Goal: Task Accomplishment & Management: Use online tool/utility

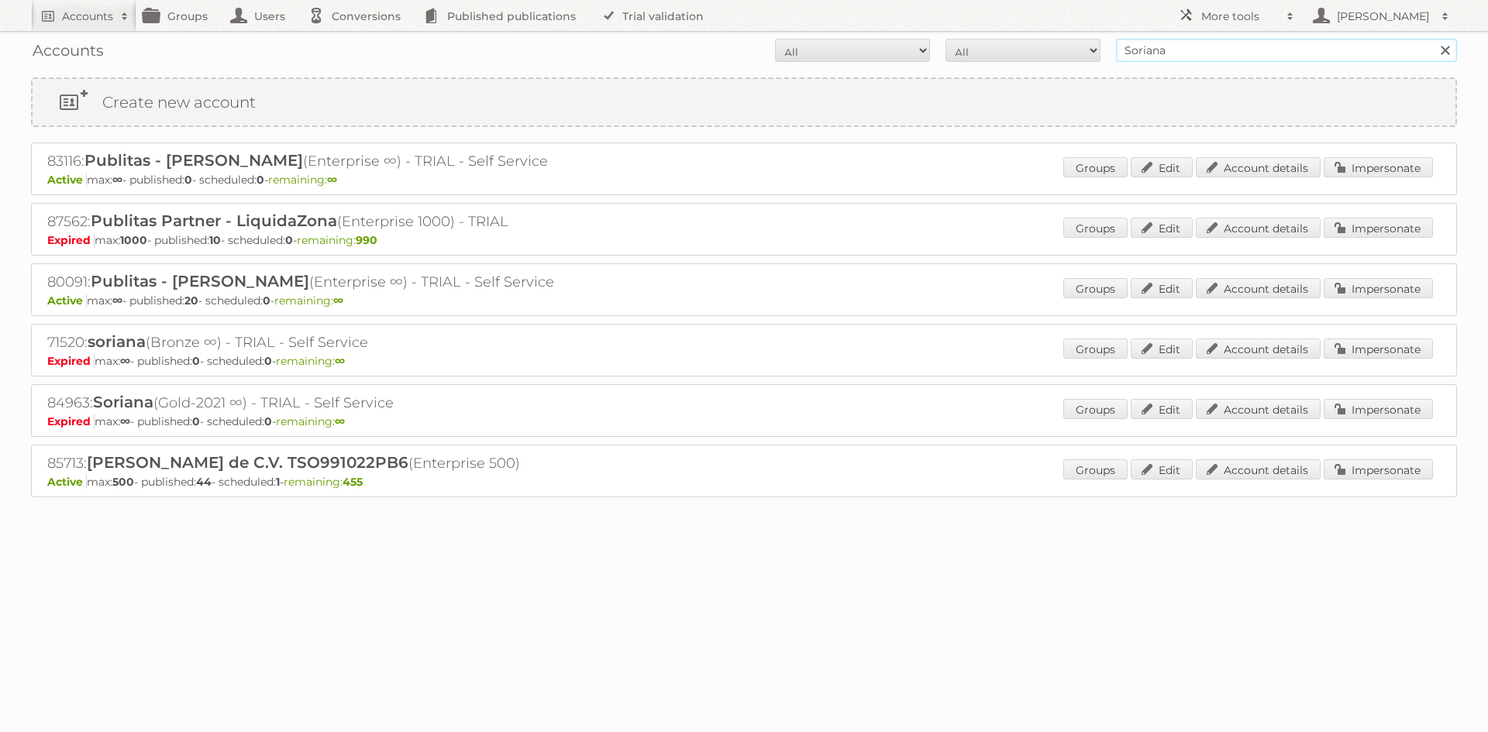
click at [1241, 55] on input "Soriana" at bounding box center [1286, 50] width 341 height 23
type input "kruidvat"
click at [1433, 39] on input "Search" at bounding box center [1444, 50] width 23 height 23
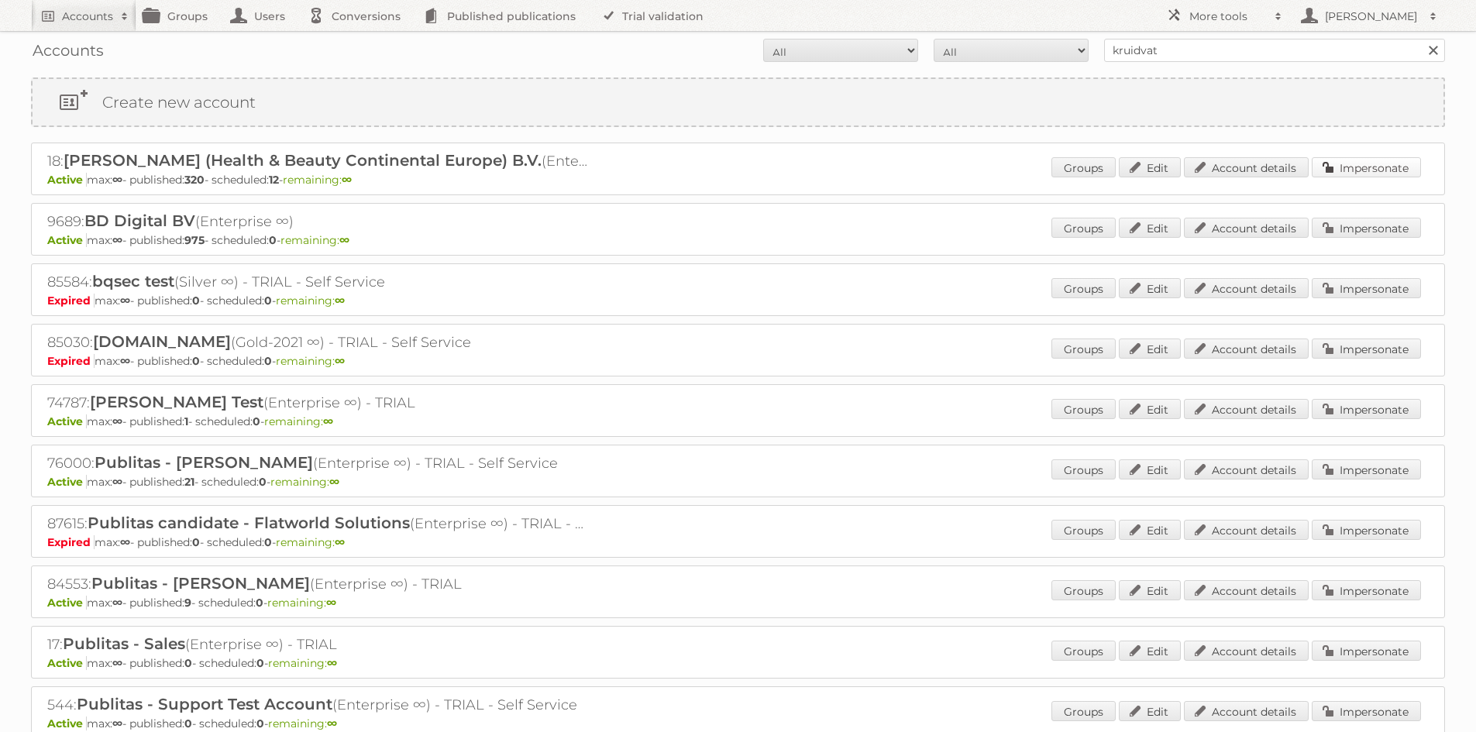
click at [1358, 171] on link "Impersonate" at bounding box center [1366, 167] width 109 height 20
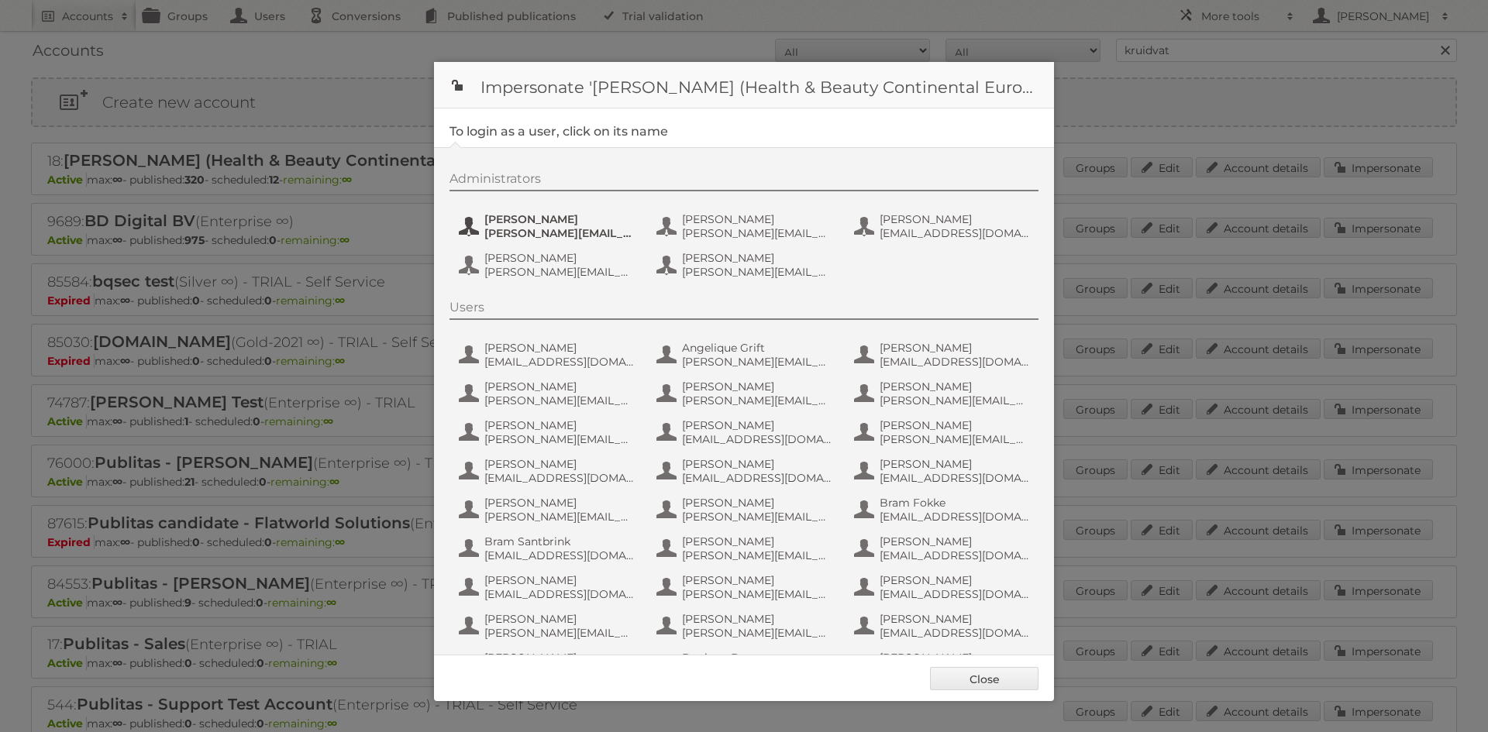
click at [542, 222] on span "[PERSON_NAME]" at bounding box center [559, 219] width 150 height 14
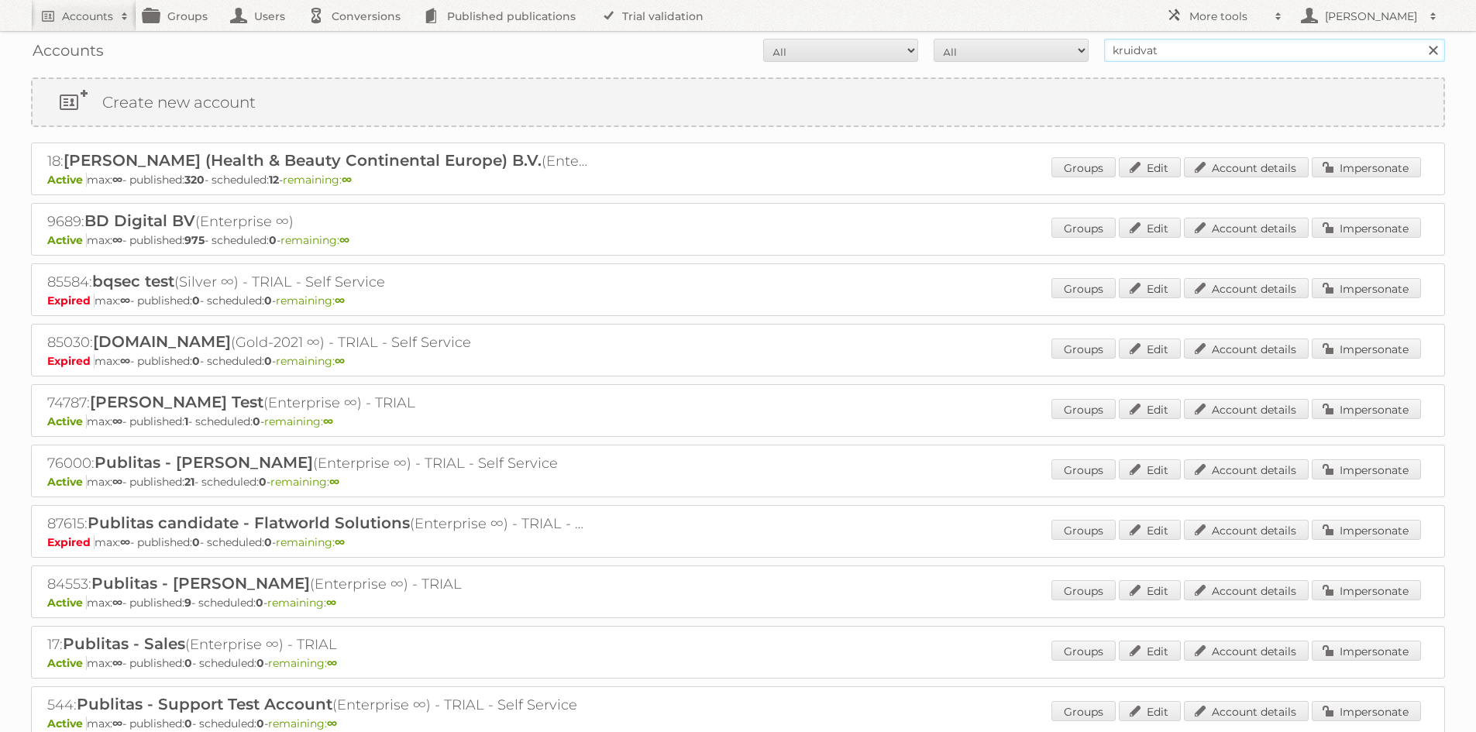
click at [1263, 59] on input "kruidvat" at bounding box center [1274, 50] width 341 height 23
type input "i"
type input "albert heijn"
click at [1421, 39] on input "Search" at bounding box center [1432, 50] width 23 height 23
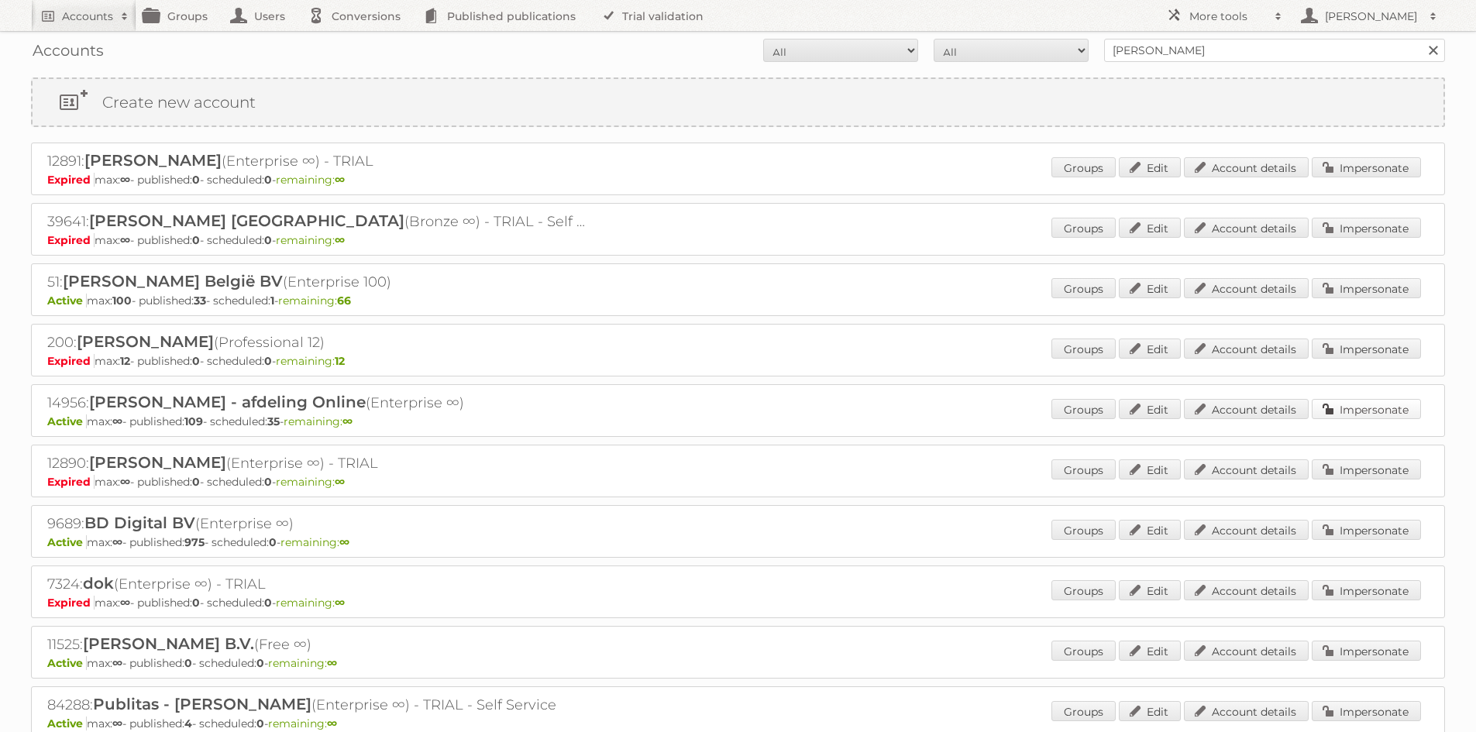
click at [1335, 413] on link "Impersonate" at bounding box center [1366, 409] width 109 height 20
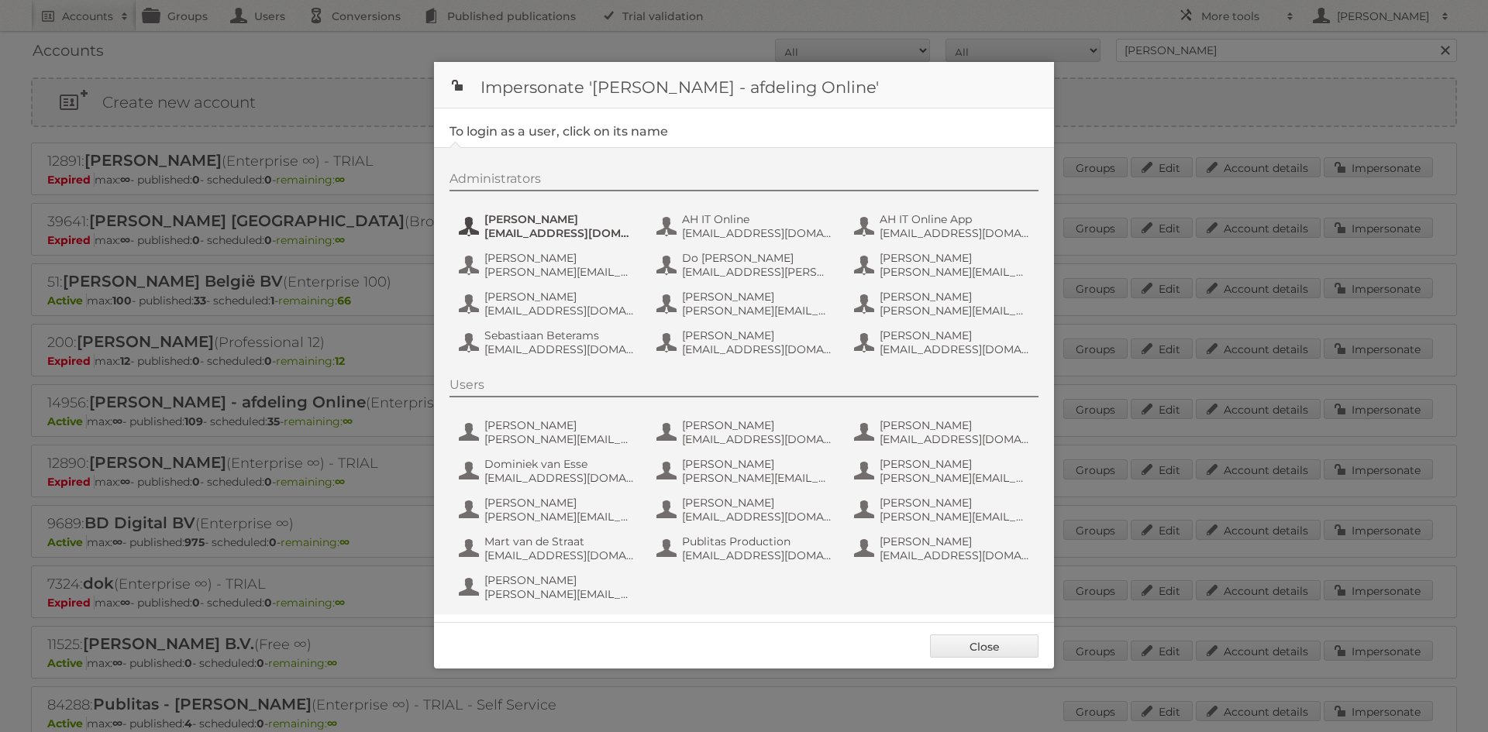
click at [520, 225] on span "Aditya Parab" at bounding box center [559, 219] width 150 height 14
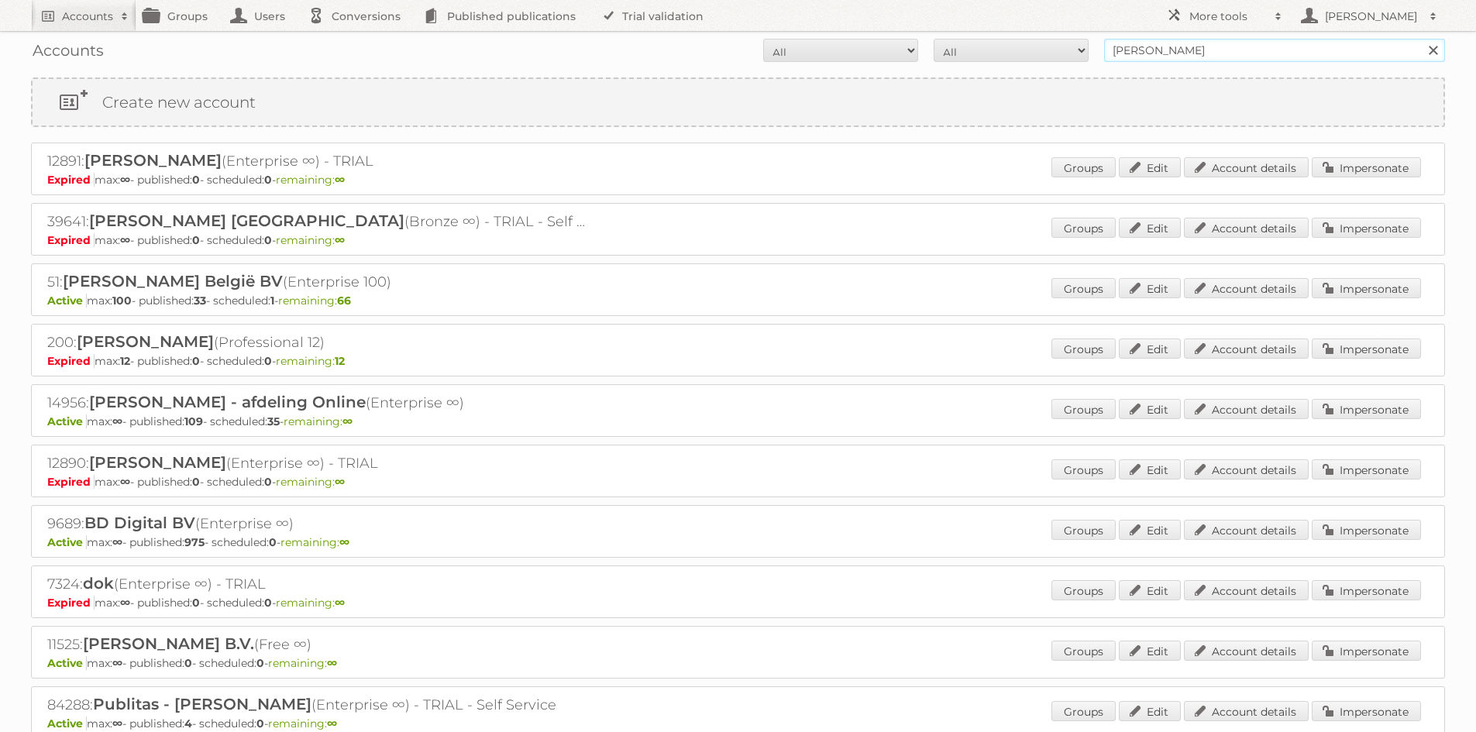
click at [1189, 50] on input "[PERSON_NAME]" at bounding box center [1274, 50] width 341 height 23
type input "intertoys"
click at [1421, 39] on input "Search" at bounding box center [1432, 50] width 23 height 23
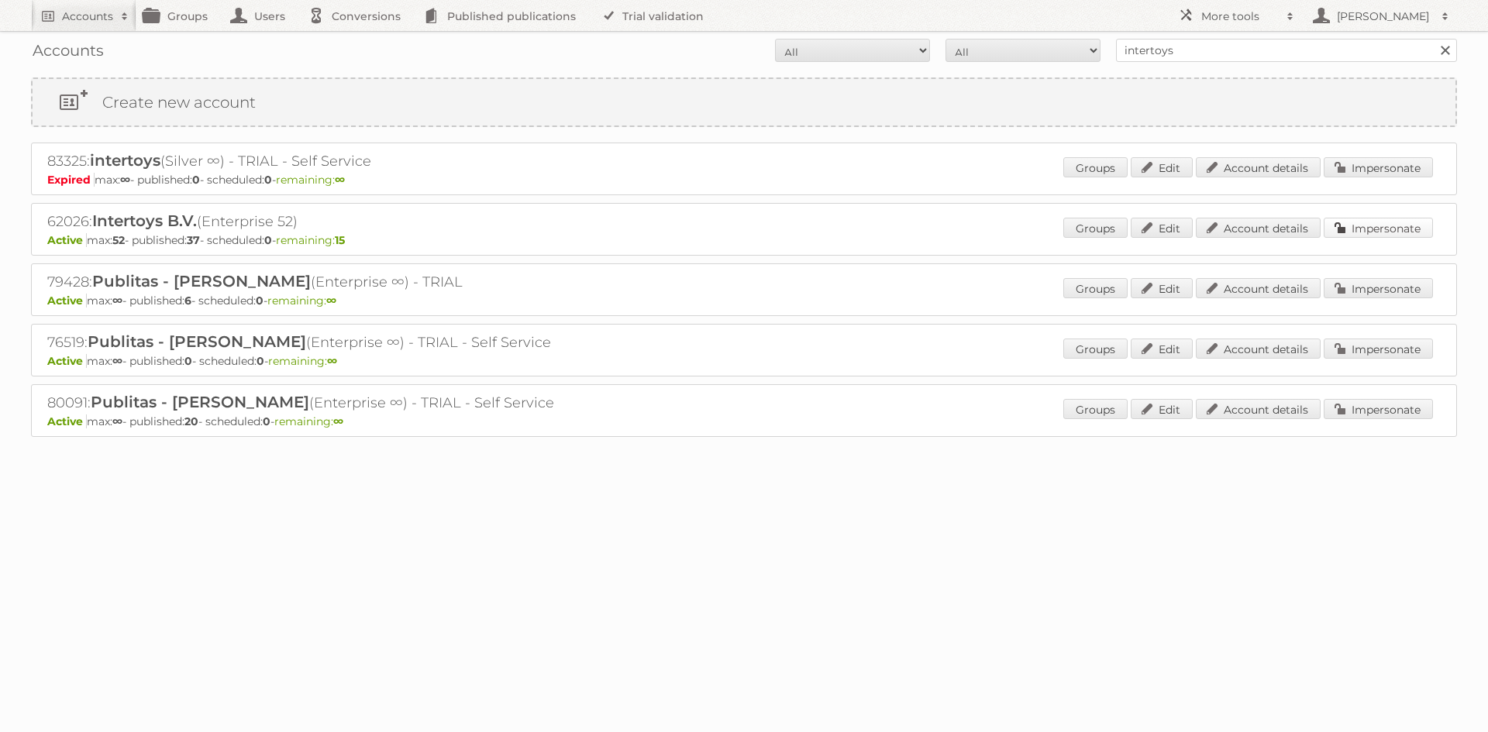
click at [1347, 231] on link "Impersonate" at bounding box center [1378, 228] width 109 height 20
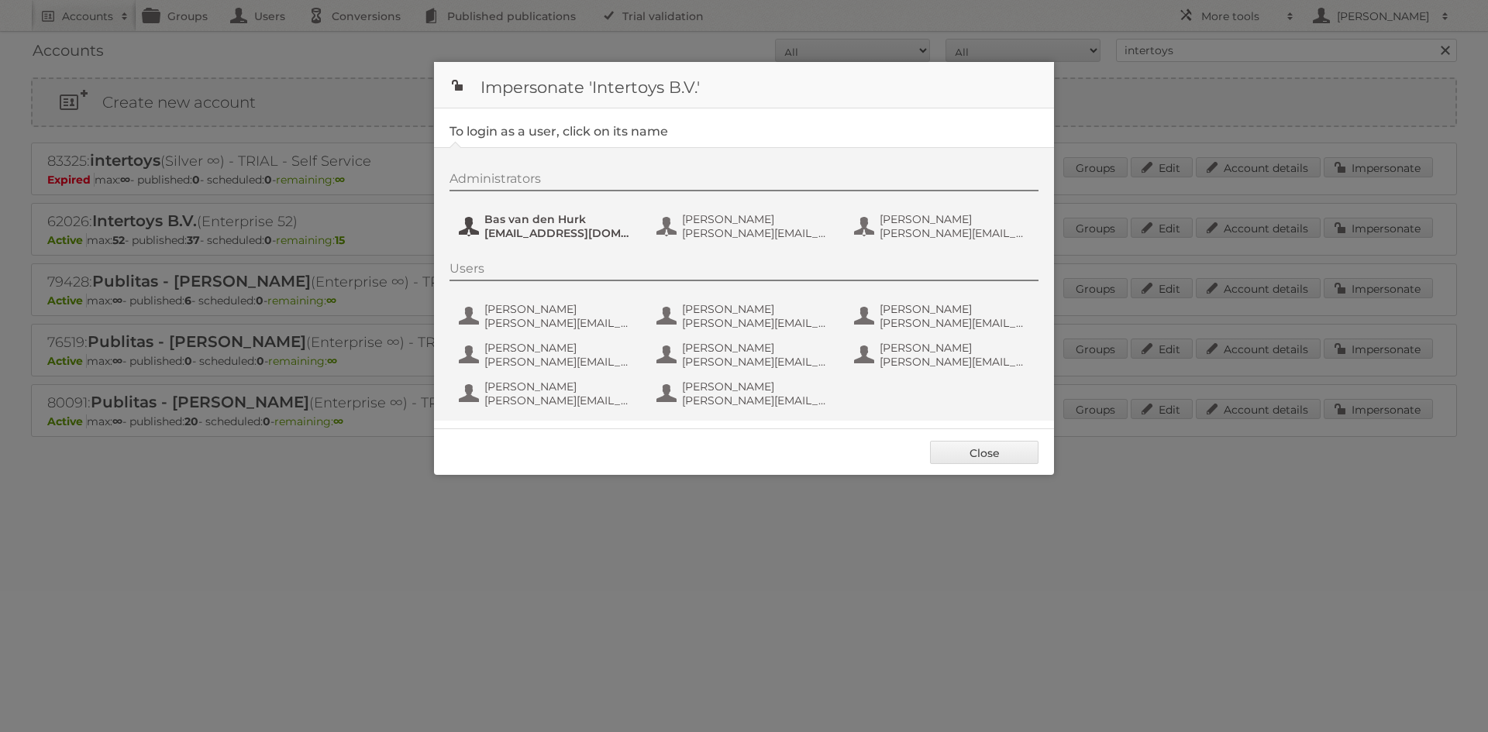
click at [573, 233] on span "b.vandenhurk@intertoys.nl" at bounding box center [559, 233] width 150 height 14
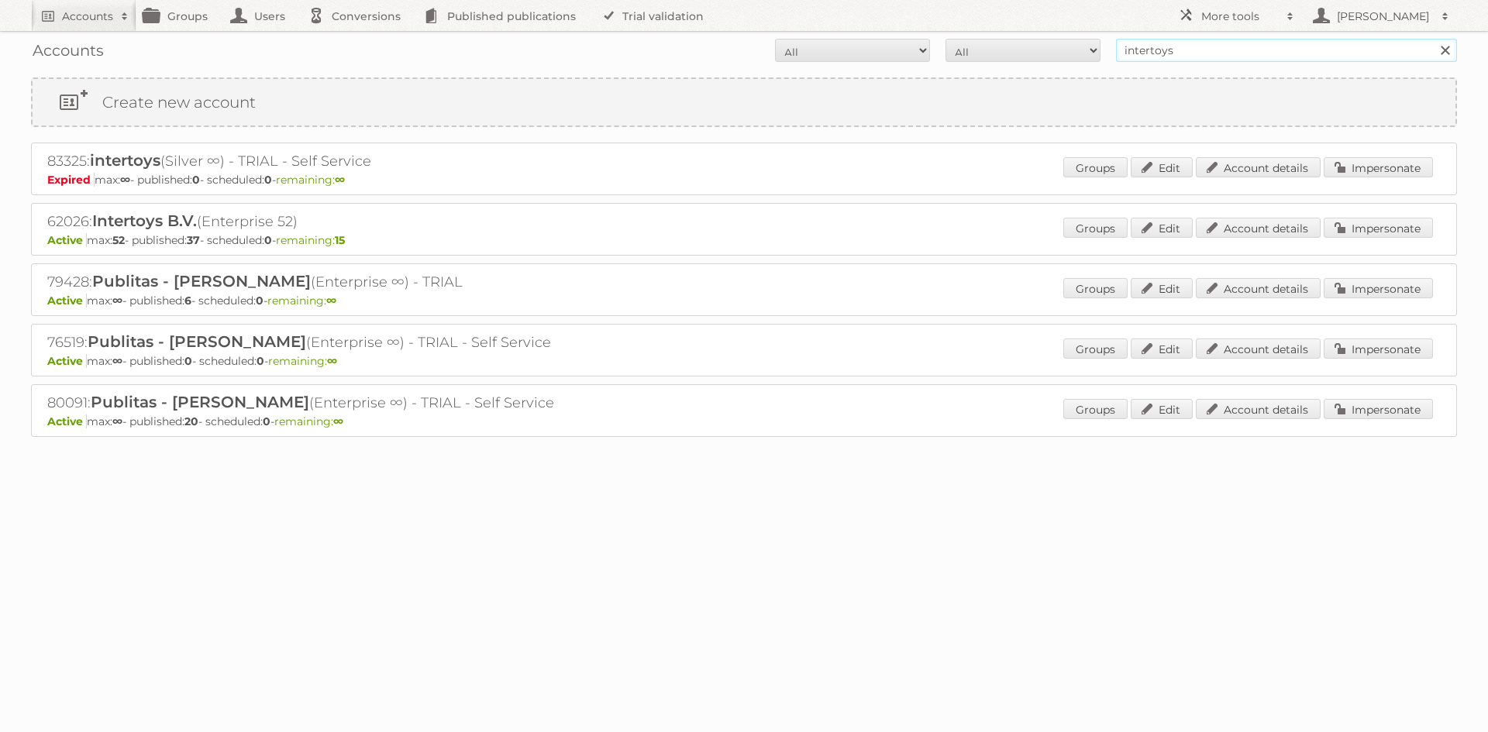
click at [1157, 49] on input "intertoys" at bounding box center [1286, 50] width 341 height 23
type input "lidl"
click at [1433, 39] on input "Search" at bounding box center [1444, 50] width 23 height 23
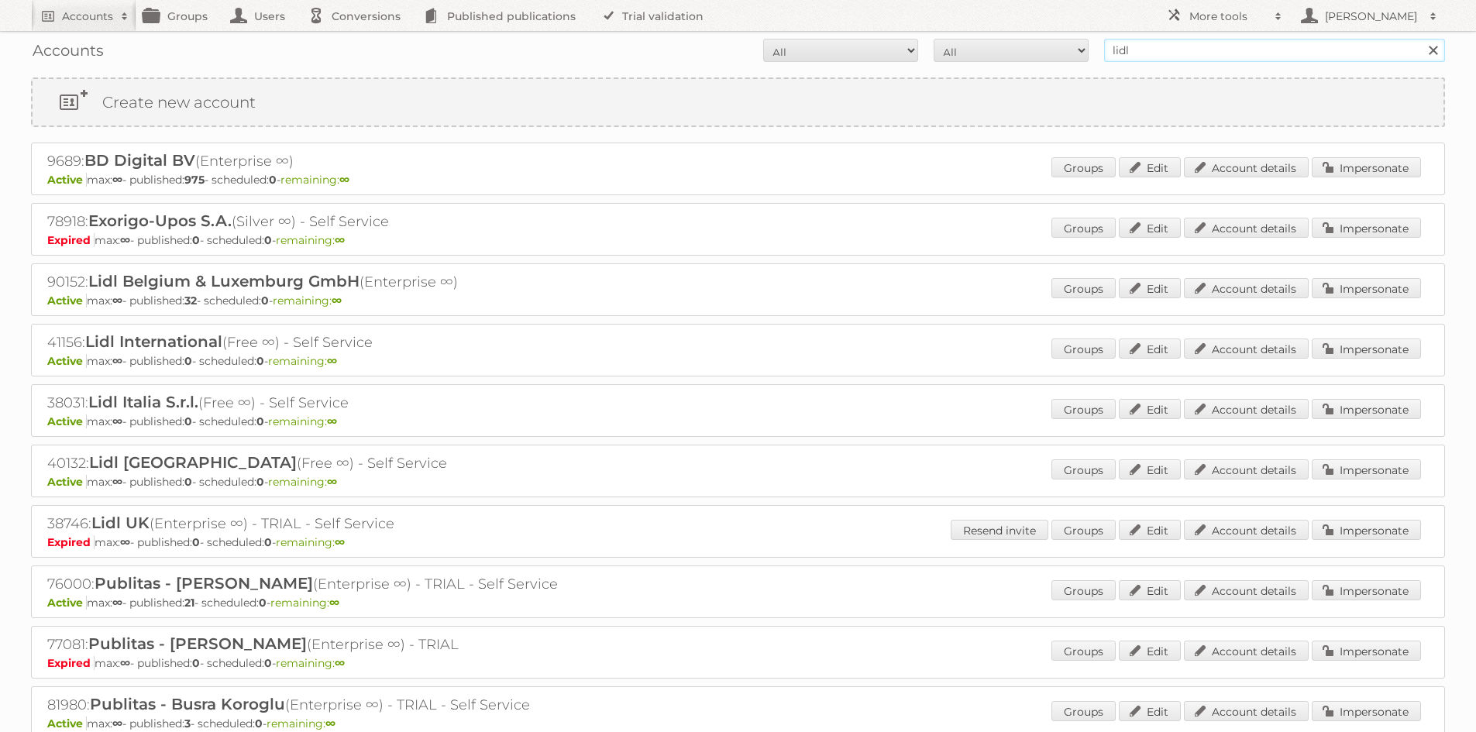
click at [1155, 46] on input "lidl" at bounding box center [1274, 50] width 341 height 23
type input "hornbach"
click at [1421, 39] on input "Search" at bounding box center [1432, 50] width 23 height 23
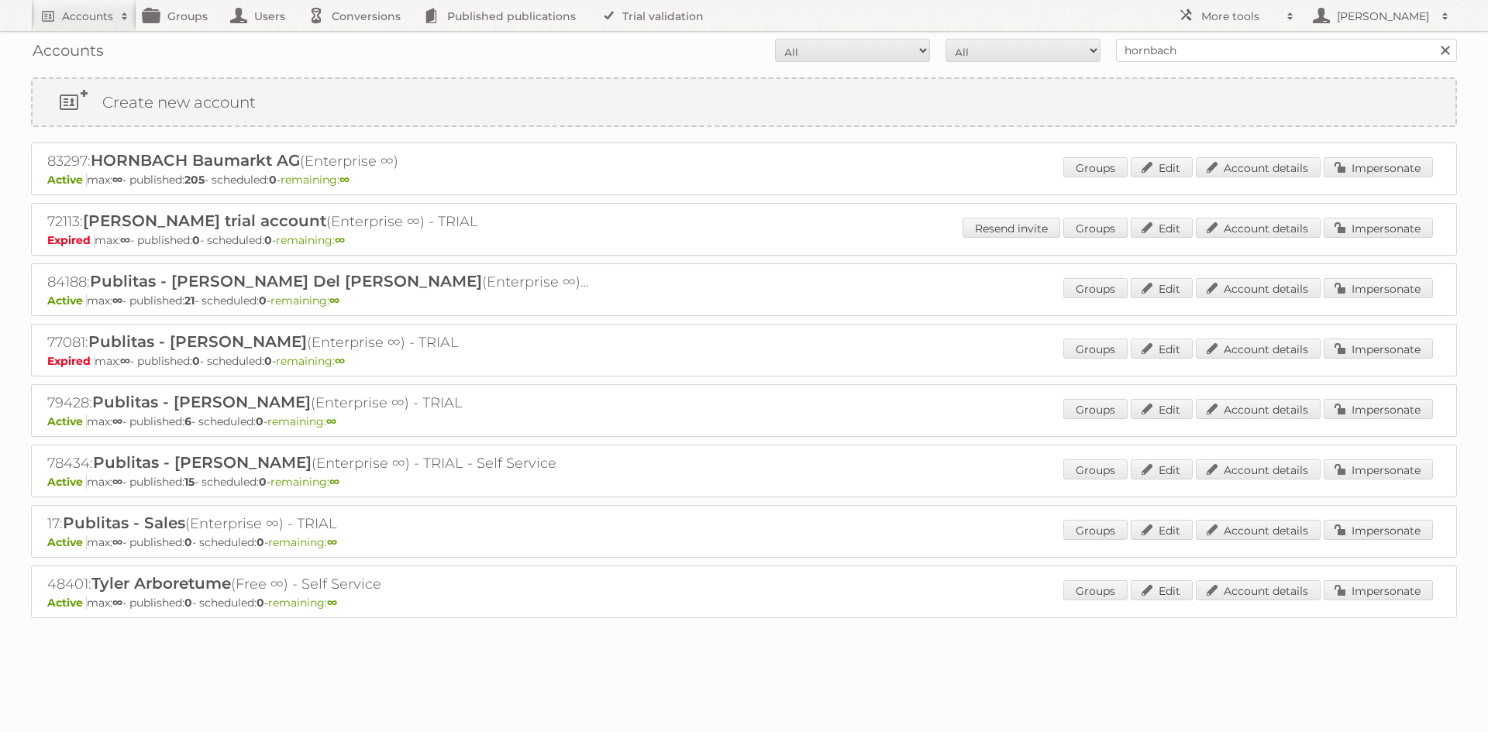
click at [1382, 155] on div "83297: HORNBACH Baumarkt AG (Enterprise ∞) Active max: ∞ - published: 205 - sch…" at bounding box center [744, 169] width 1426 height 53
click at [1376, 165] on link "Impersonate" at bounding box center [1378, 167] width 109 height 20
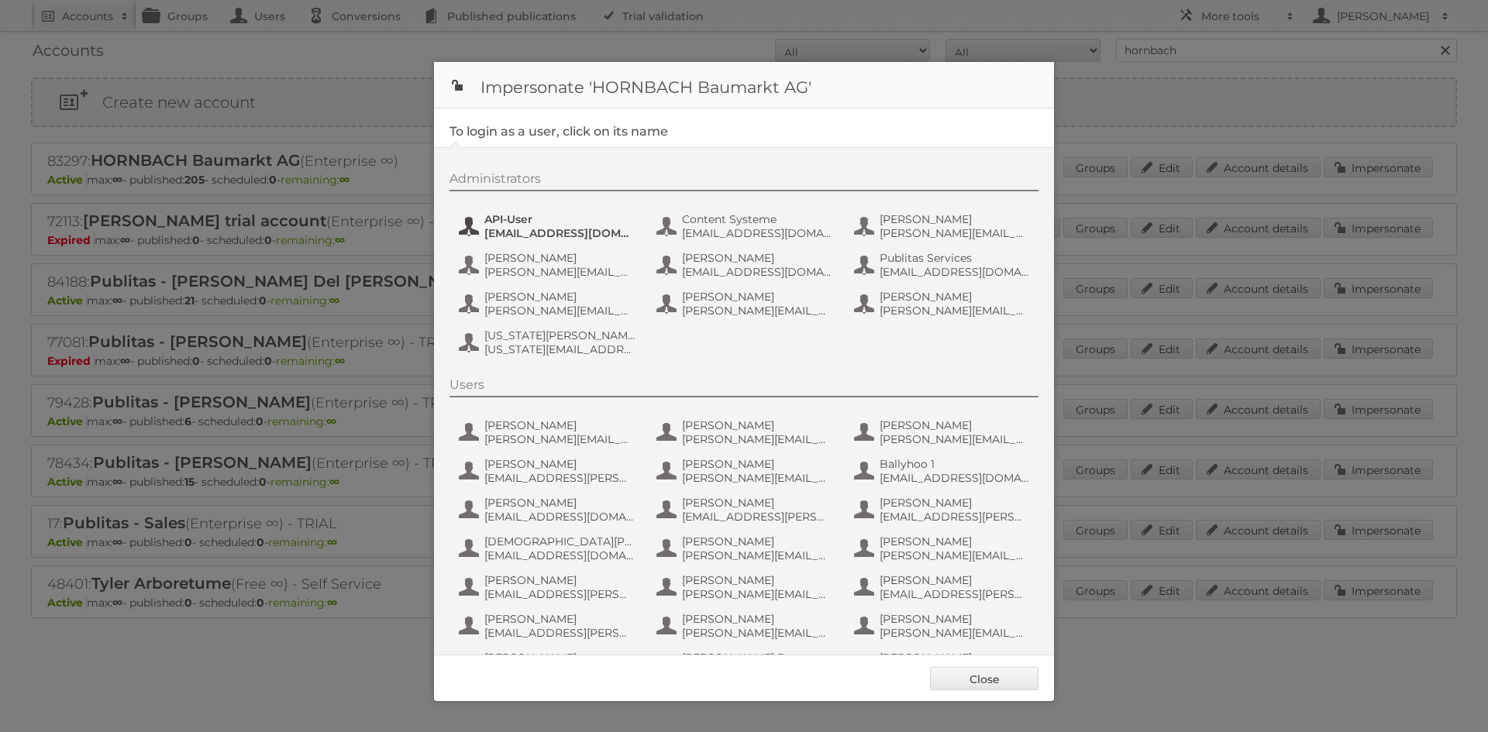
click at [557, 232] on span "api-publitas@hornbach.com" at bounding box center [559, 233] width 150 height 14
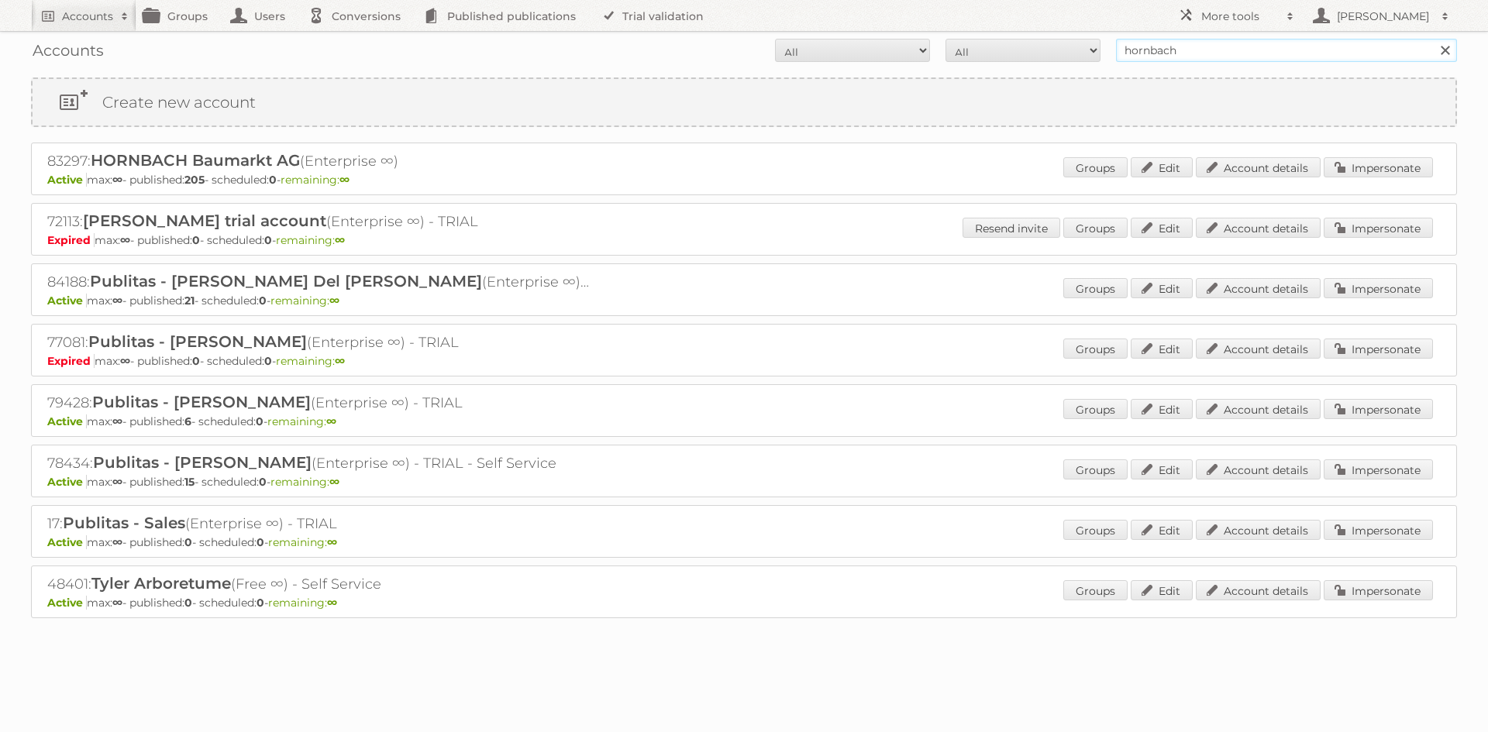
click at [1220, 53] on input "hornbach" at bounding box center [1286, 50] width 341 height 23
type input "hema"
click at [1433, 39] on input "Search" at bounding box center [1444, 50] width 23 height 23
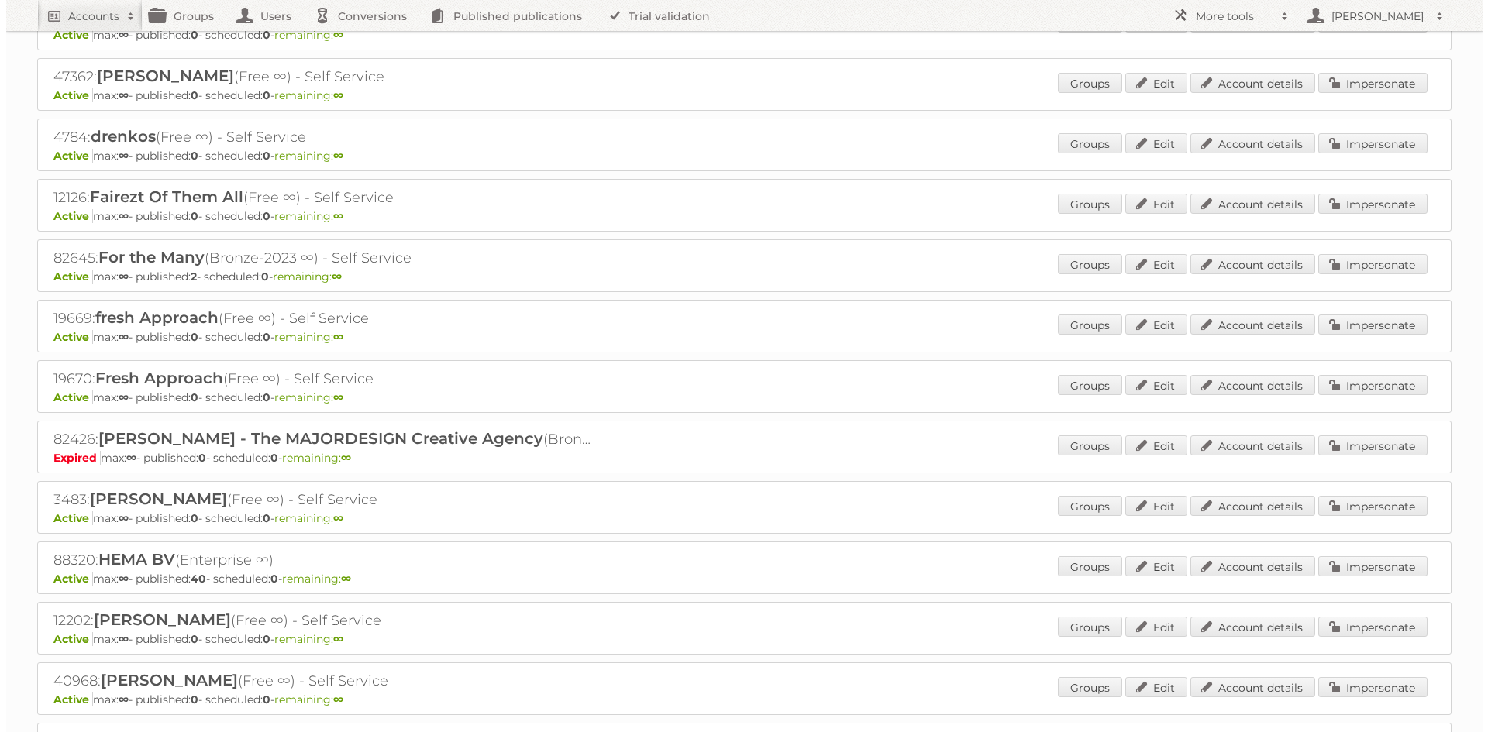
scroll to position [775, 0]
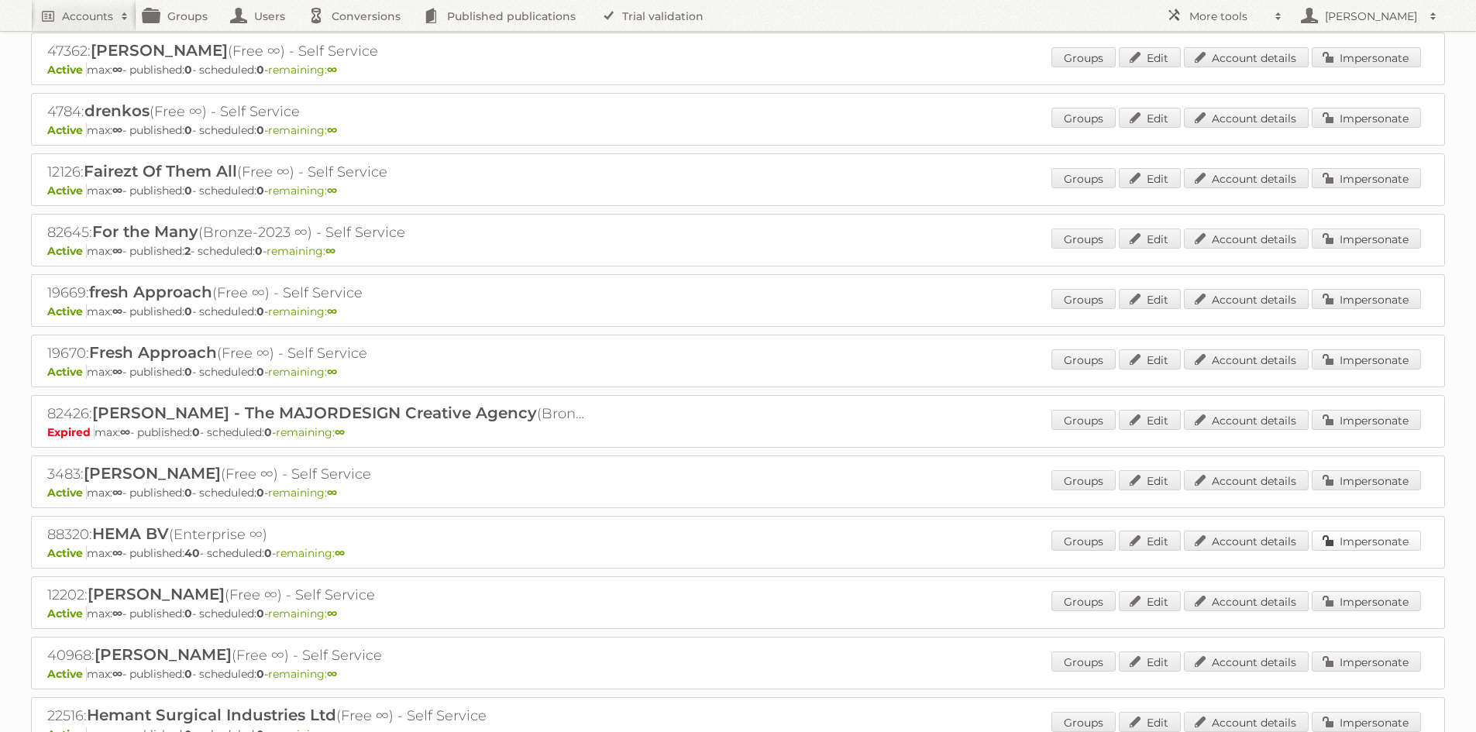
click at [1383, 535] on link "Impersonate" at bounding box center [1366, 541] width 109 height 20
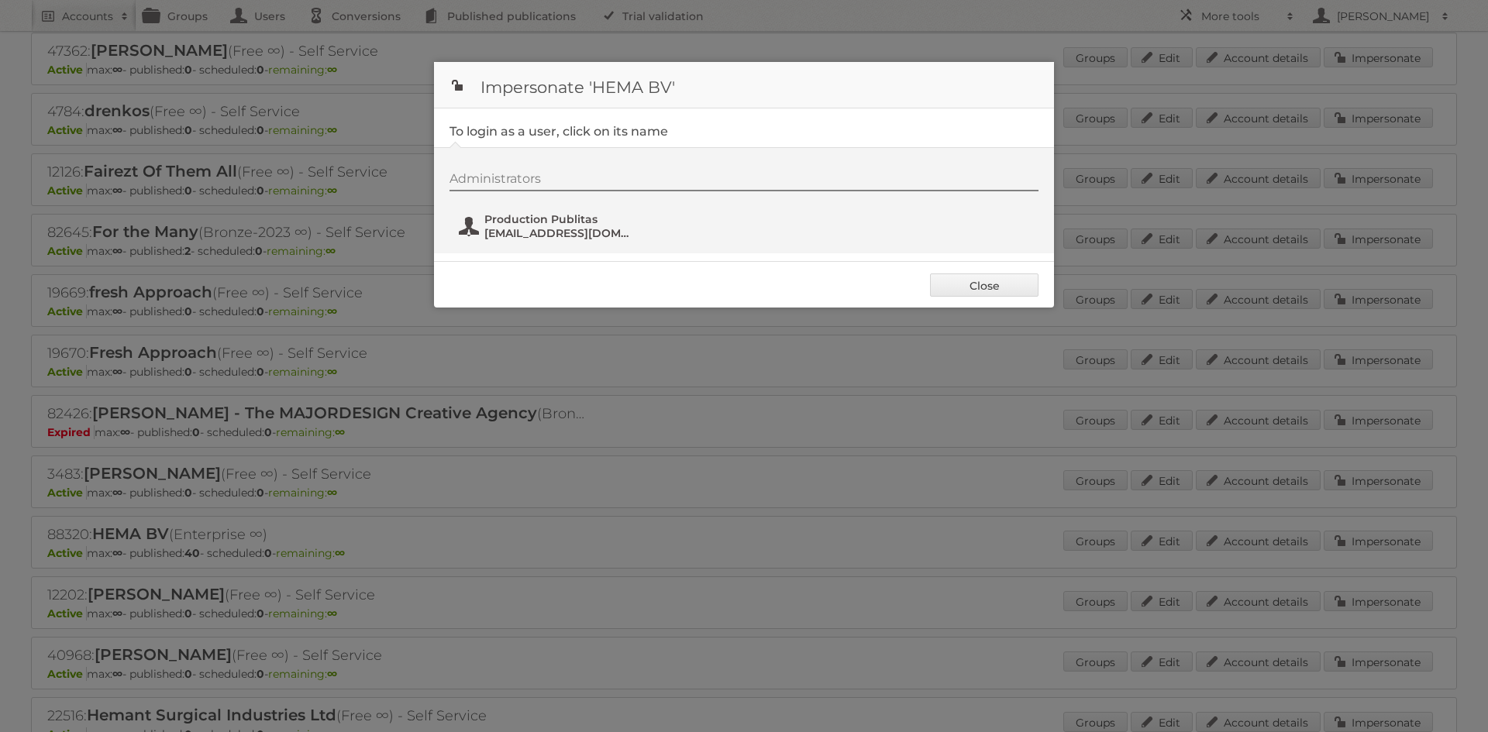
click at [559, 234] on span "[EMAIL_ADDRESS][DOMAIN_NAME]" at bounding box center [559, 233] width 150 height 14
